Goal: Task Accomplishment & Management: Use online tool/utility

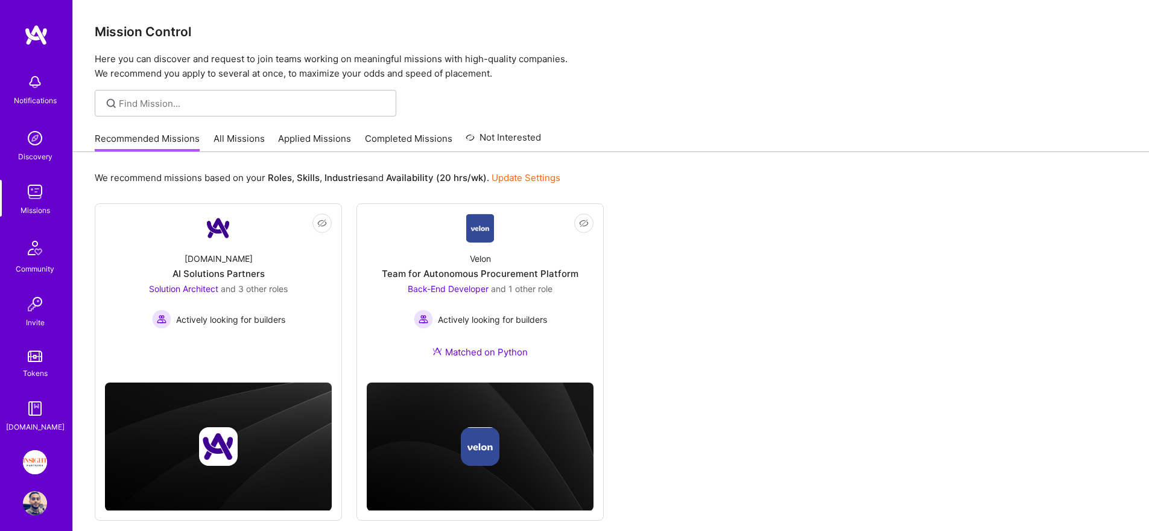
click at [34, 455] on img at bounding box center [35, 462] width 24 height 24
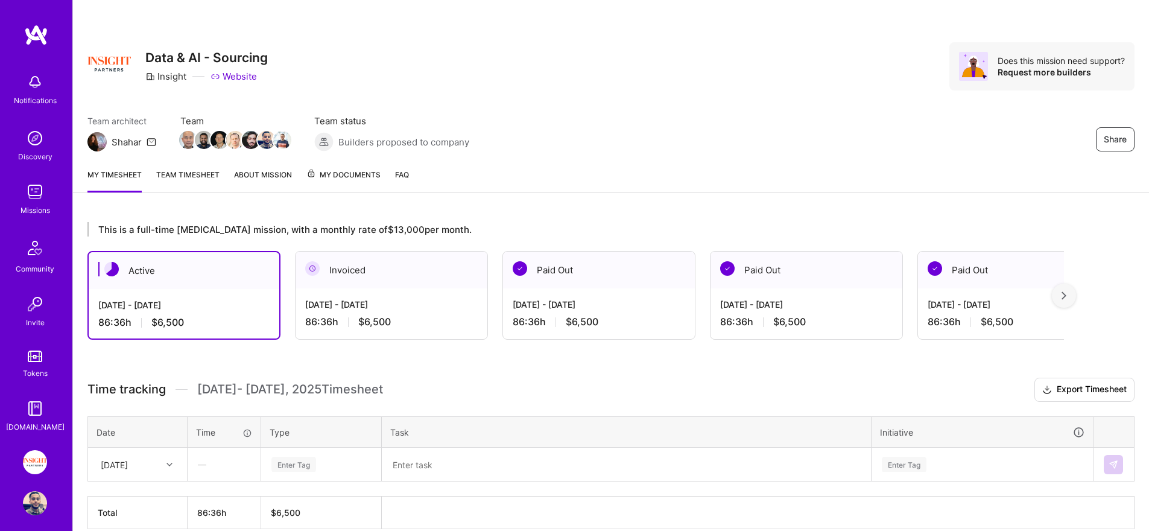
click at [33, 185] on img at bounding box center [35, 192] width 24 height 24
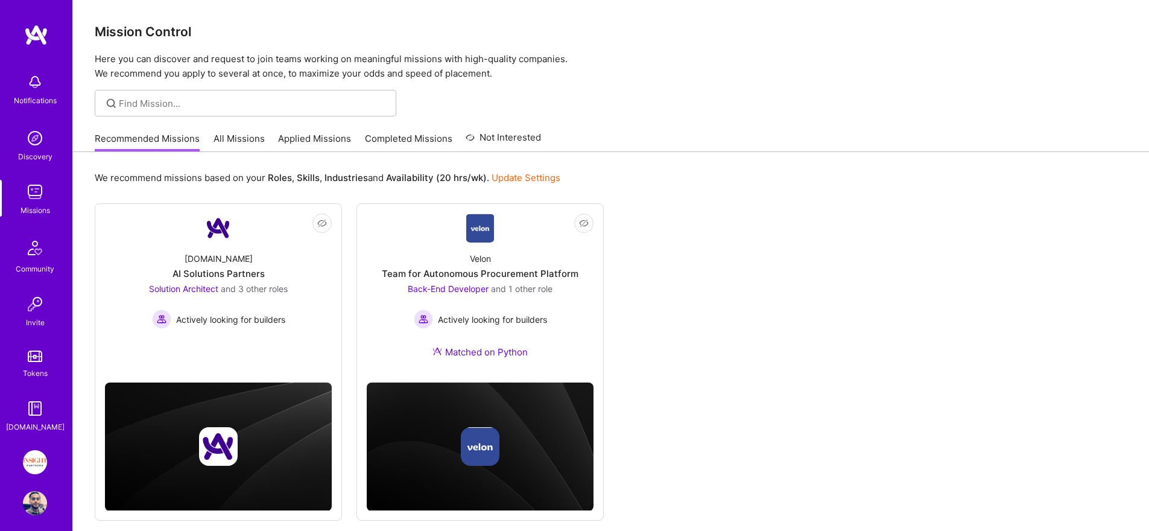
click at [35, 507] on img at bounding box center [35, 503] width 24 height 24
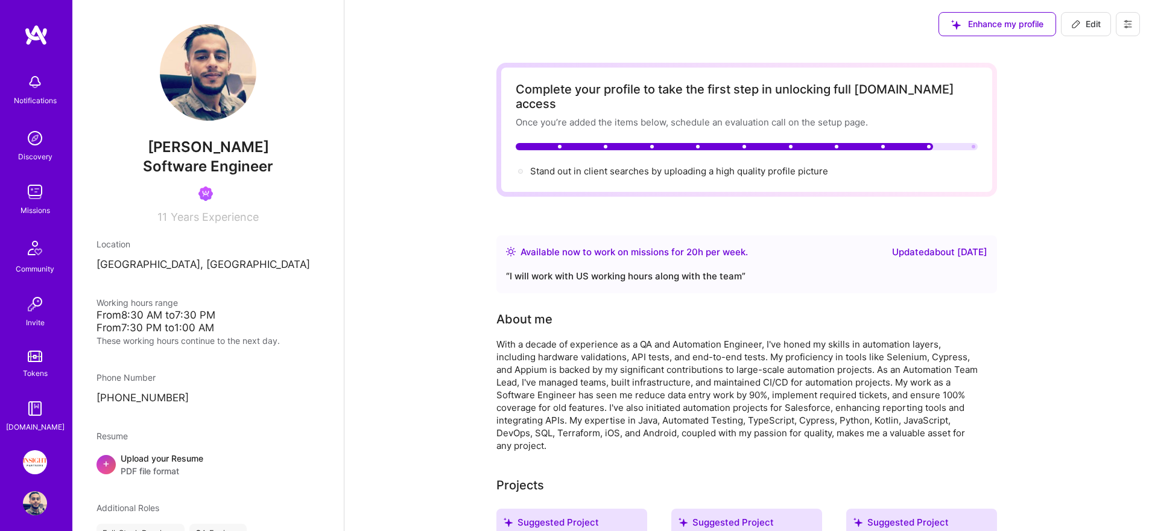
click at [25, 195] on img at bounding box center [35, 192] width 24 height 24
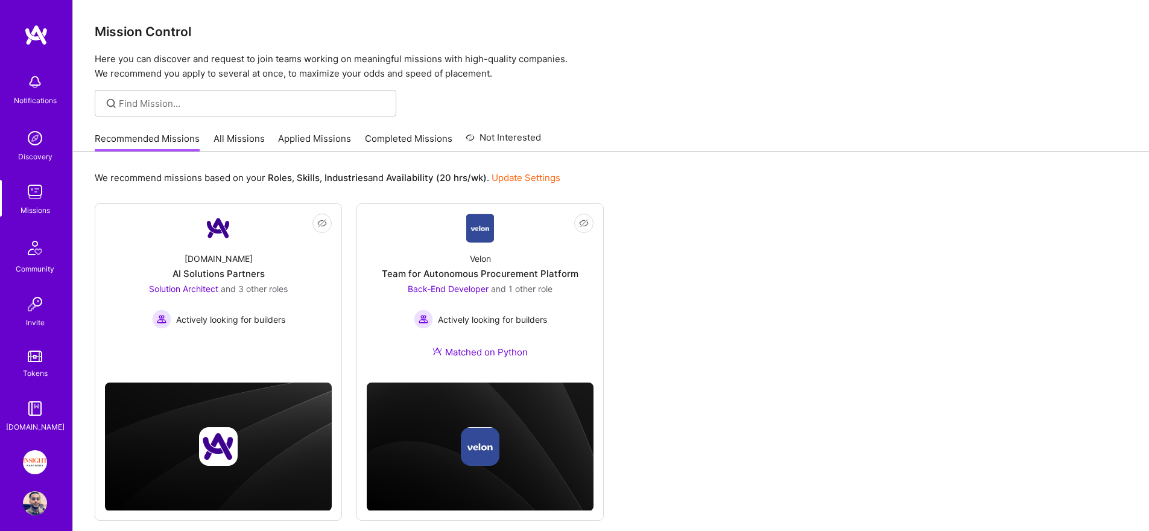
click at [238, 147] on link "All Missions" at bounding box center [239, 142] width 51 height 20
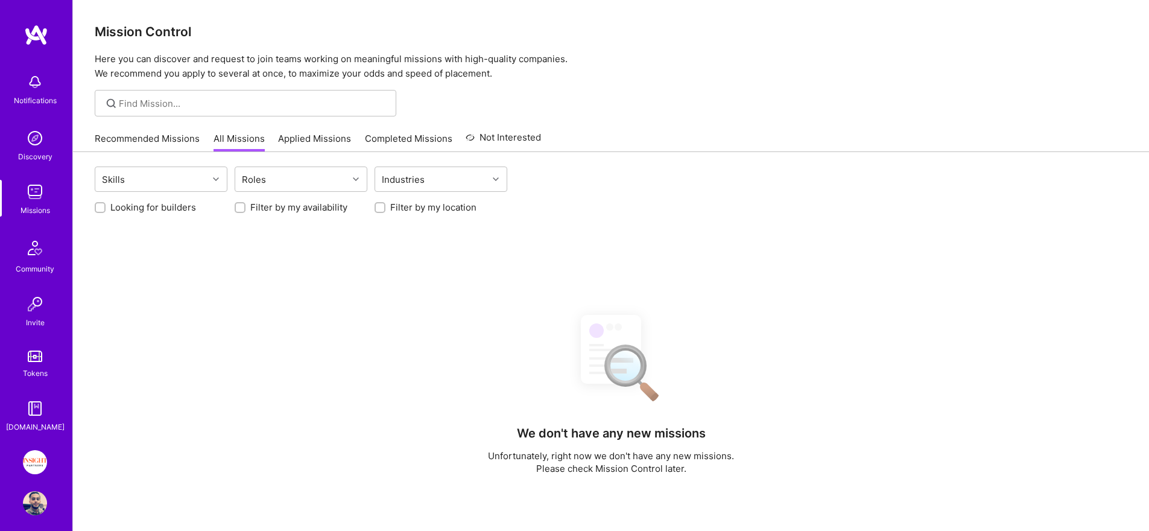
click at [168, 138] on link "Recommended Missions" at bounding box center [147, 142] width 105 height 20
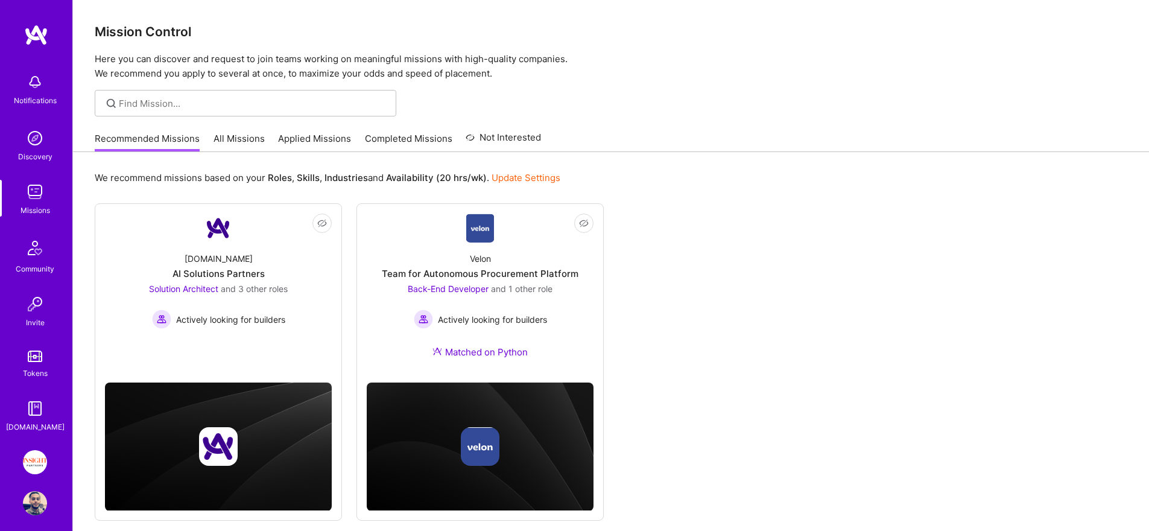
click at [304, 141] on link "Applied Missions" at bounding box center [314, 142] width 73 height 20
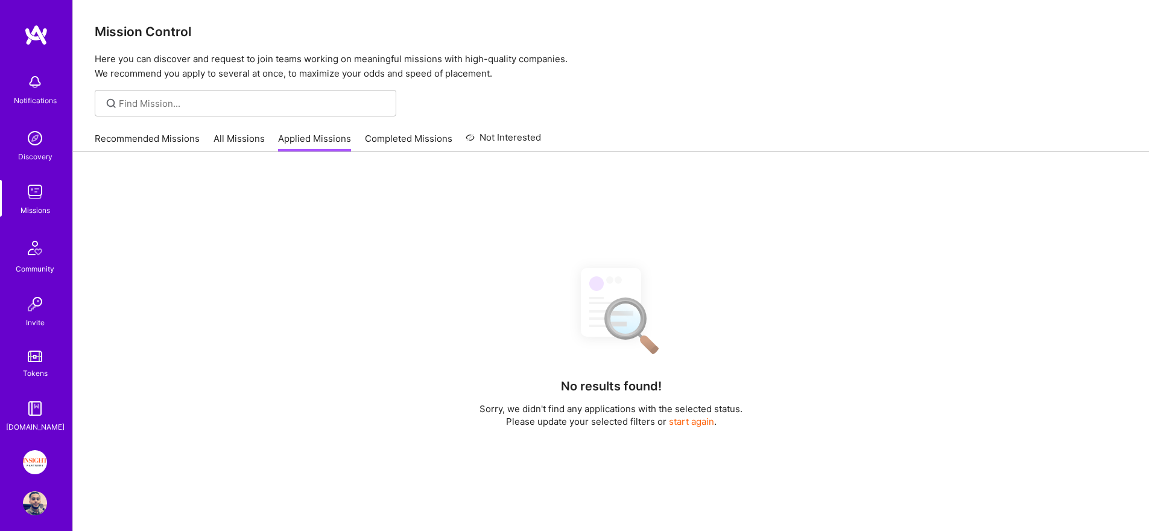
click at [163, 143] on link "Recommended Missions" at bounding box center [147, 142] width 105 height 20
